Goal: Navigation & Orientation: Find specific page/section

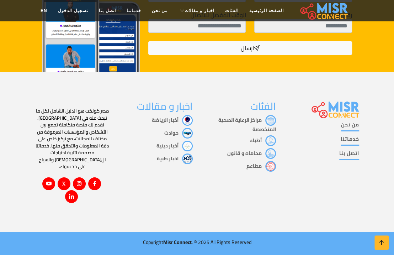
scroll to position [1102, 0]
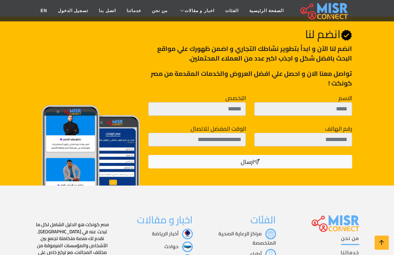
drag, startPoint x: 277, startPoint y: 228, endPoint x: 288, endPoint y: 228, distance: 11.4
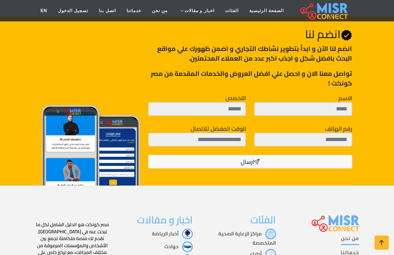
drag, startPoint x: 312, startPoint y: 230, endPoint x: 282, endPoint y: 149, distance: 86.5
